Goal: Task Accomplishment & Management: Manage account settings

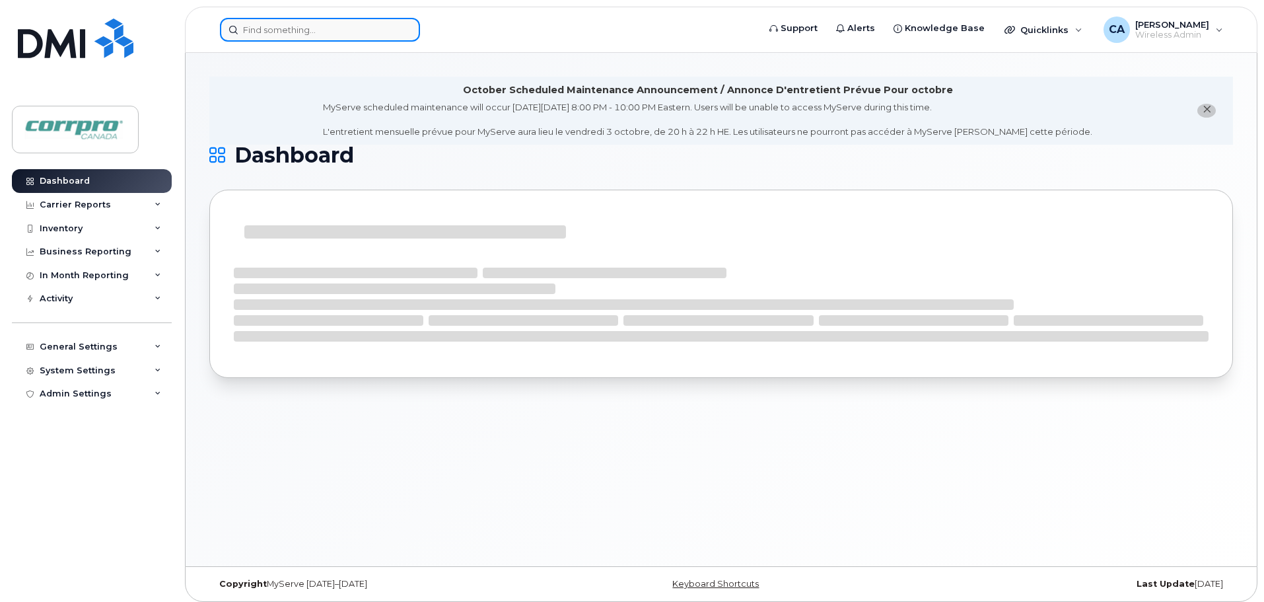
click at [293, 33] on input at bounding box center [320, 30] width 200 height 24
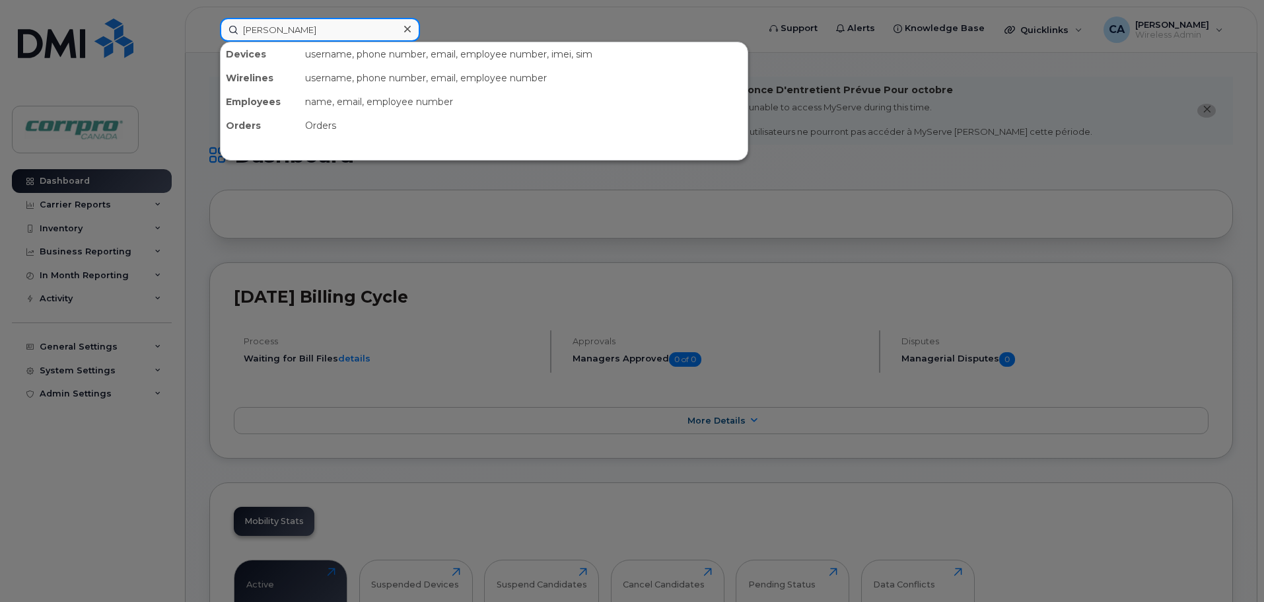
type input "Marc"
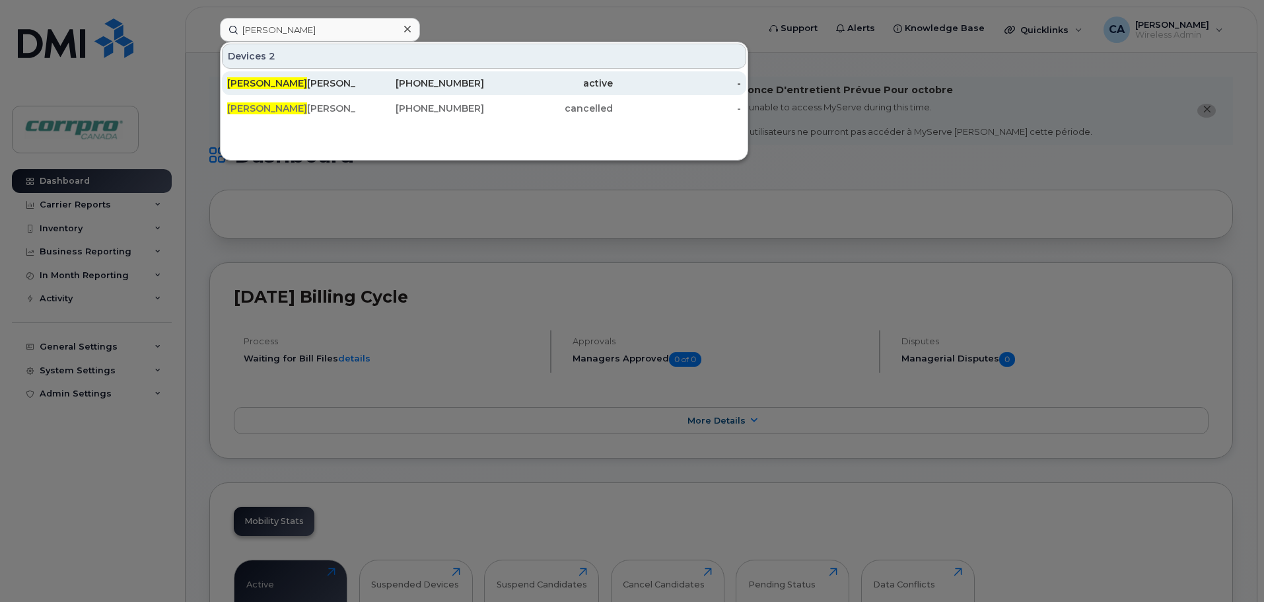
click at [271, 86] on div "Marc Parrent" at bounding box center [291, 83] width 129 height 13
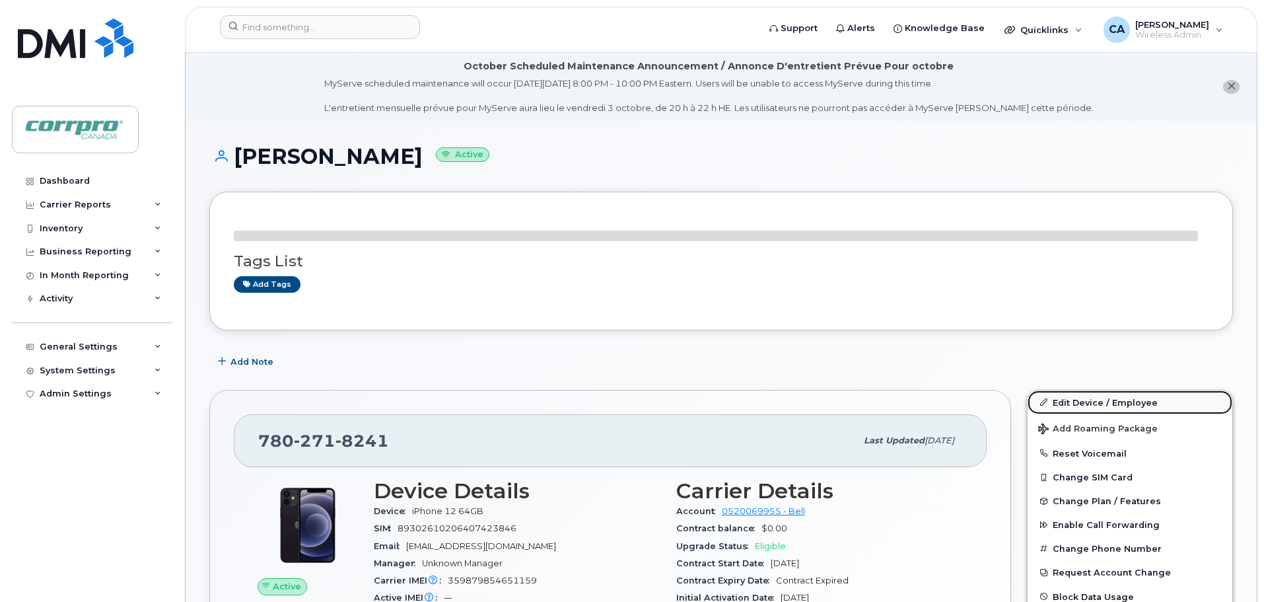
click at [1087, 404] on link "Edit Device / Employee" at bounding box center [1130, 402] width 205 height 24
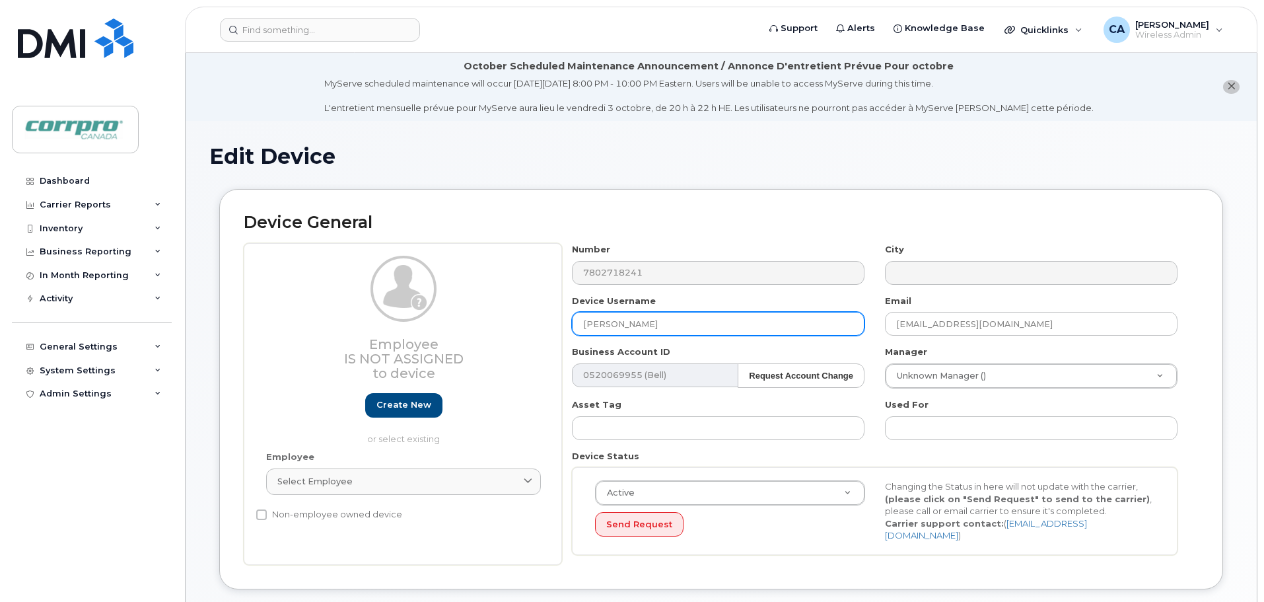
drag, startPoint x: 648, startPoint y: 326, endPoint x: 566, endPoint y: 324, distance: 81.9
click at [566, 324] on div "Device Username [PERSON_NAME]" at bounding box center [718, 316] width 313 height 42
type input "[PERSON_NAME]"
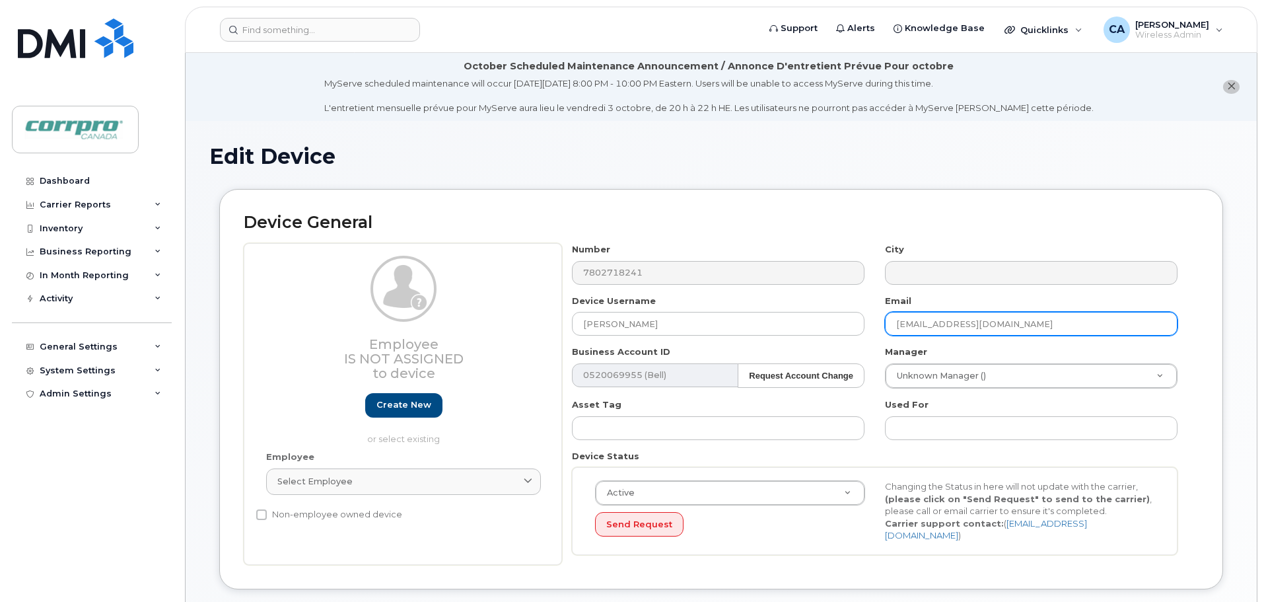
type input "[EMAIL_ADDRESS][DOMAIN_NAME]"
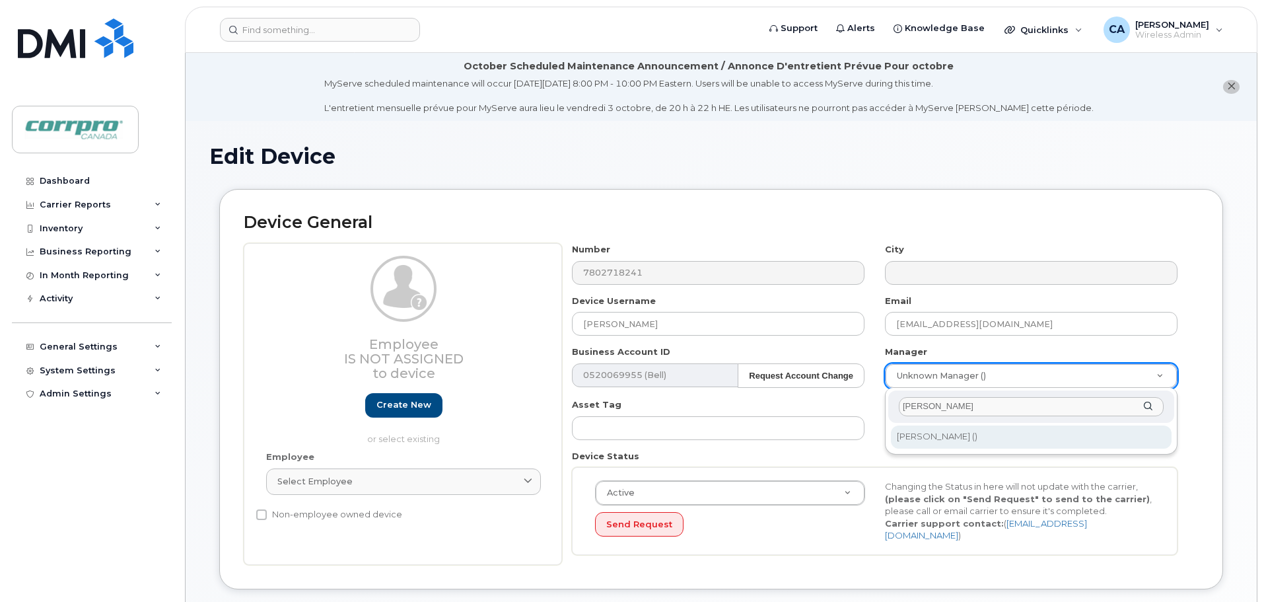
type input "[PERSON_NAME]"
type input "2974868"
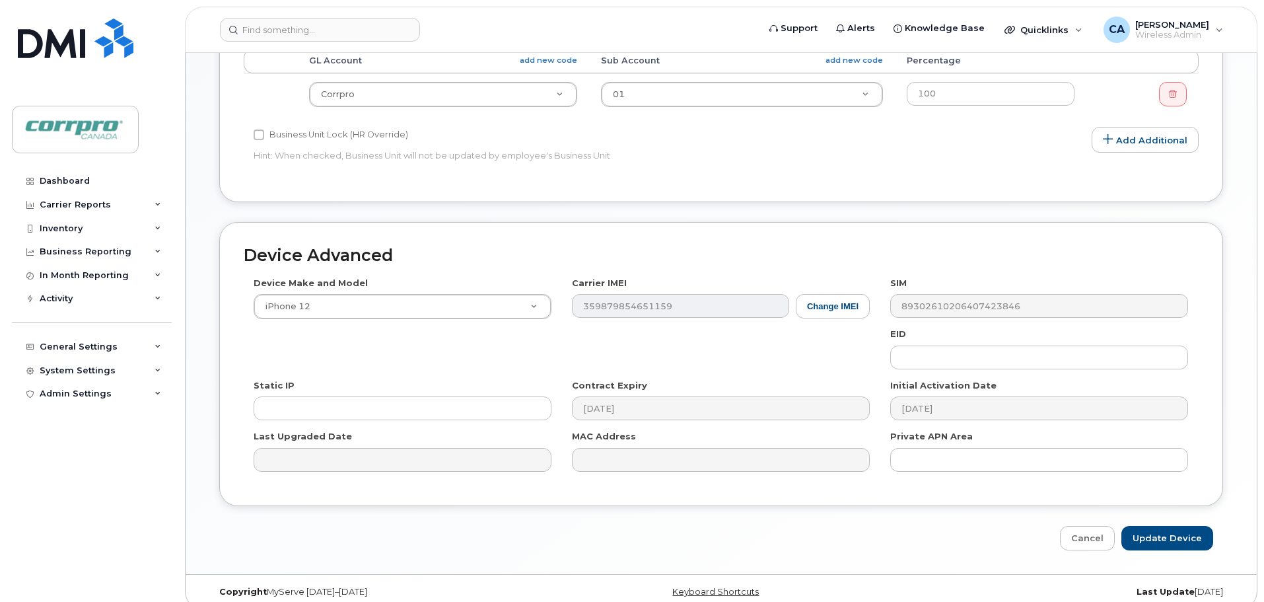
scroll to position [624, 0]
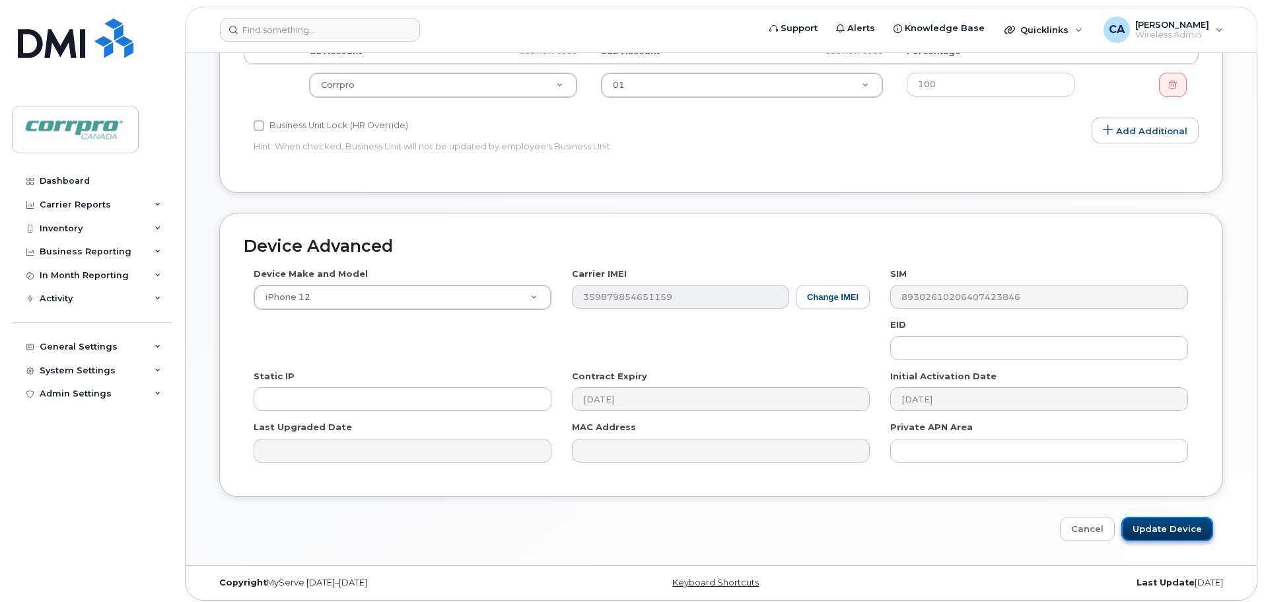
click at [1172, 524] on input "Update Device" at bounding box center [1168, 529] width 92 height 24
type input "Saving..."
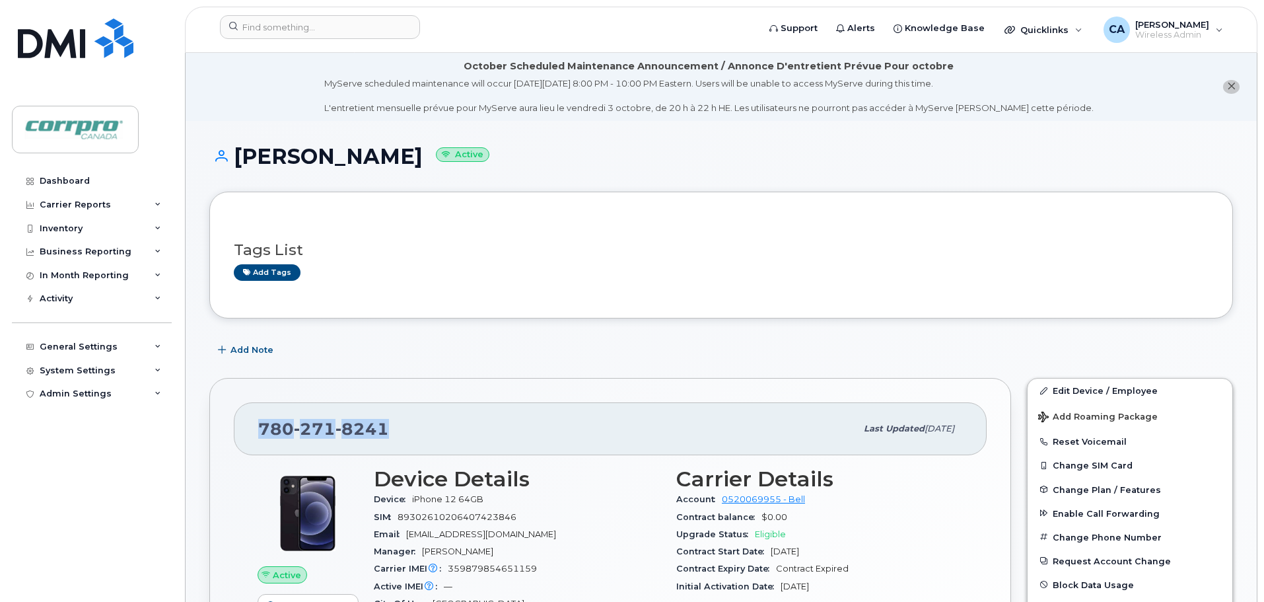
drag, startPoint x: 385, startPoint y: 429, endPoint x: 269, endPoint y: 429, distance: 116.3
click at [248, 429] on div "780 271 8241 Last updated Oct 01, 2025" at bounding box center [610, 428] width 753 height 53
copy span "780 271 8241"
